Goal: Check status

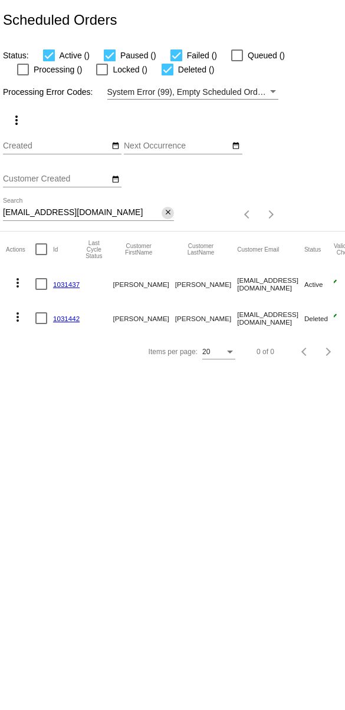
click at [168, 213] on mat-icon "close" at bounding box center [168, 212] width 8 height 9
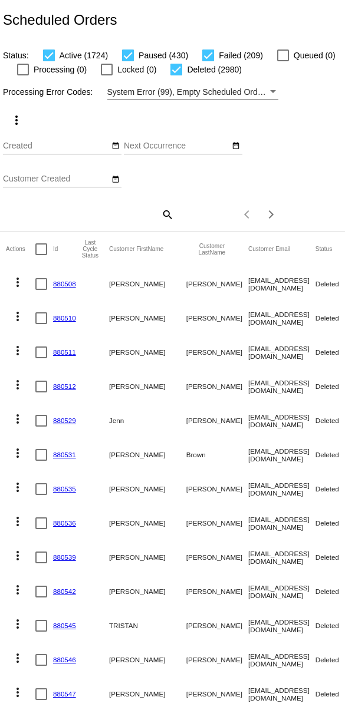
click at [168, 210] on mat-icon "search" at bounding box center [167, 214] width 14 height 18
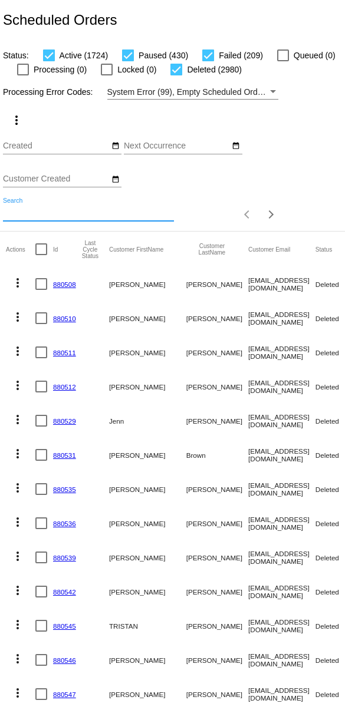
click at [96, 217] on input "Search" at bounding box center [88, 212] width 171 height 9
paste input "[EMAIL_ADDRESS][DOMAIN_NAME]"
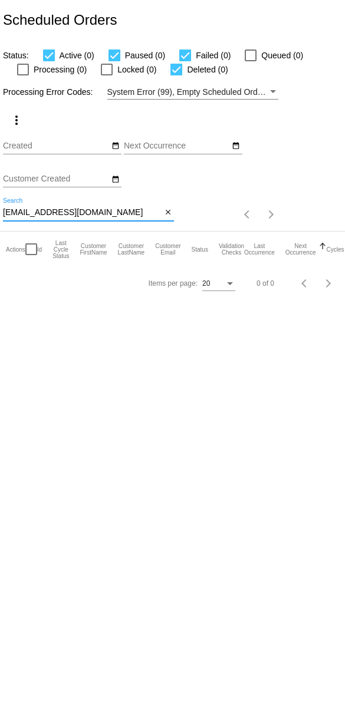
type input "[EMAIL_ADDRESS][DOMAIN_NAME]"
